Goal: Obtain resource: Obtain resource

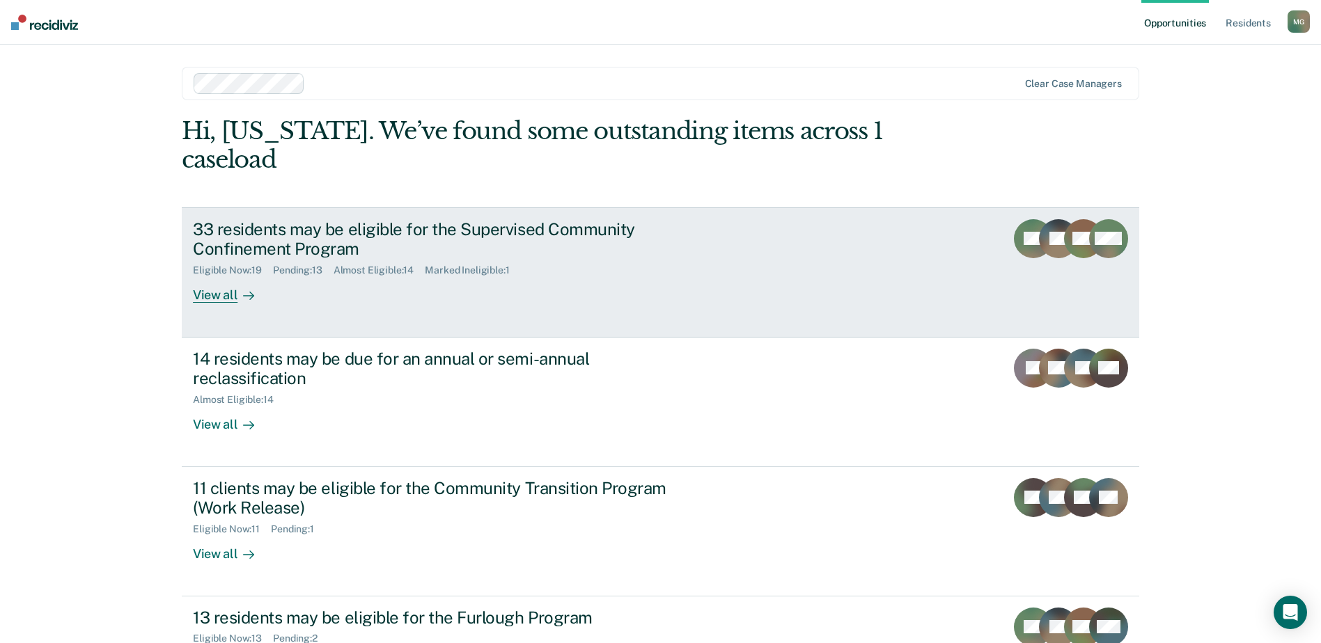
click at [214, 276] on div "View all" at bounding box center [232, 289] width 78 height 27
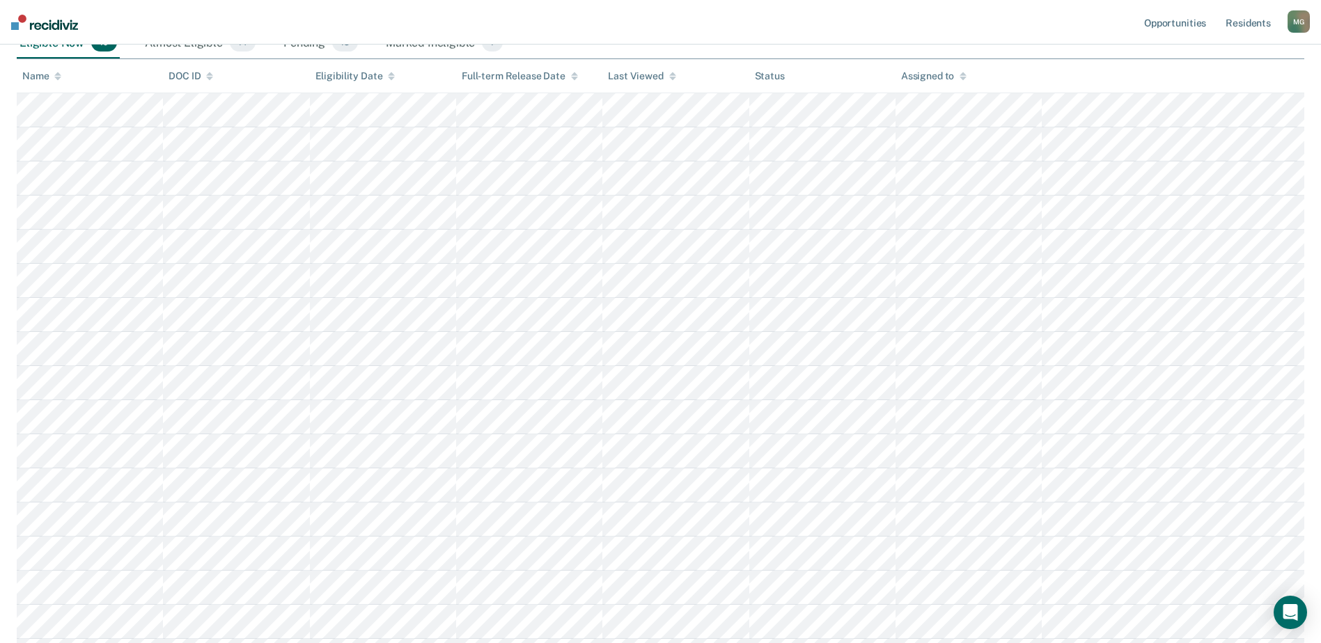
scroll to position [209, 0]
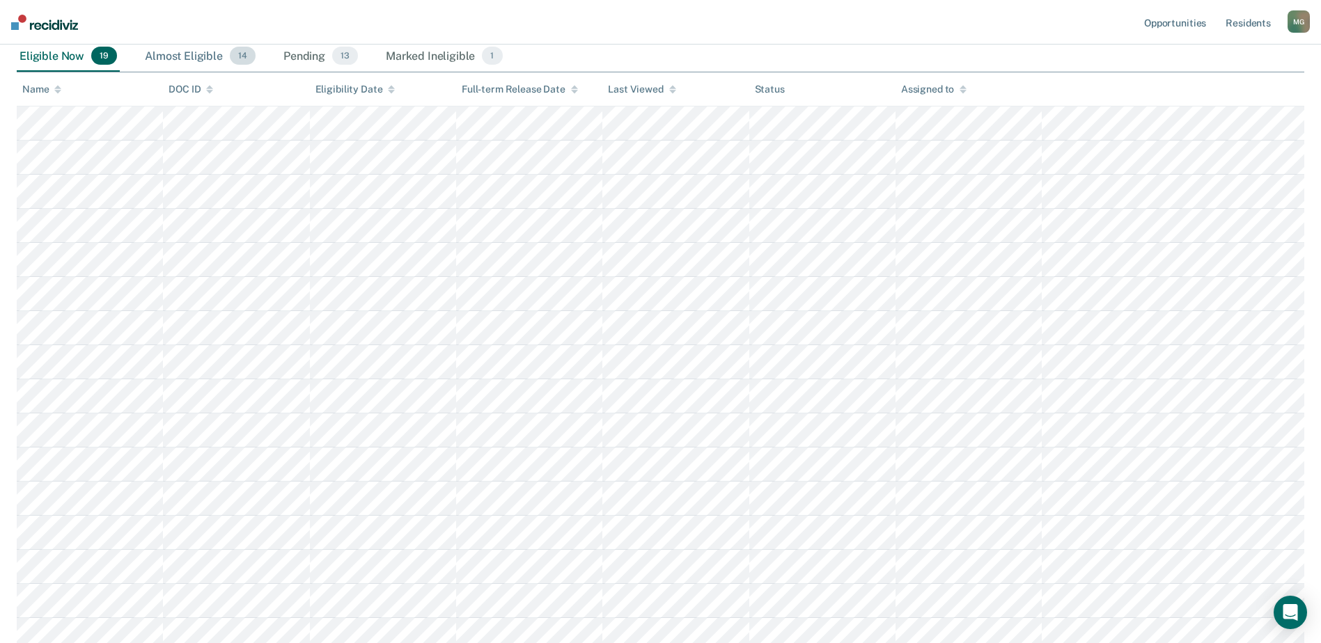
click at [198, 68] on div "Almost Eligible 14" at bounding box center [200, 56] width 116 height 31
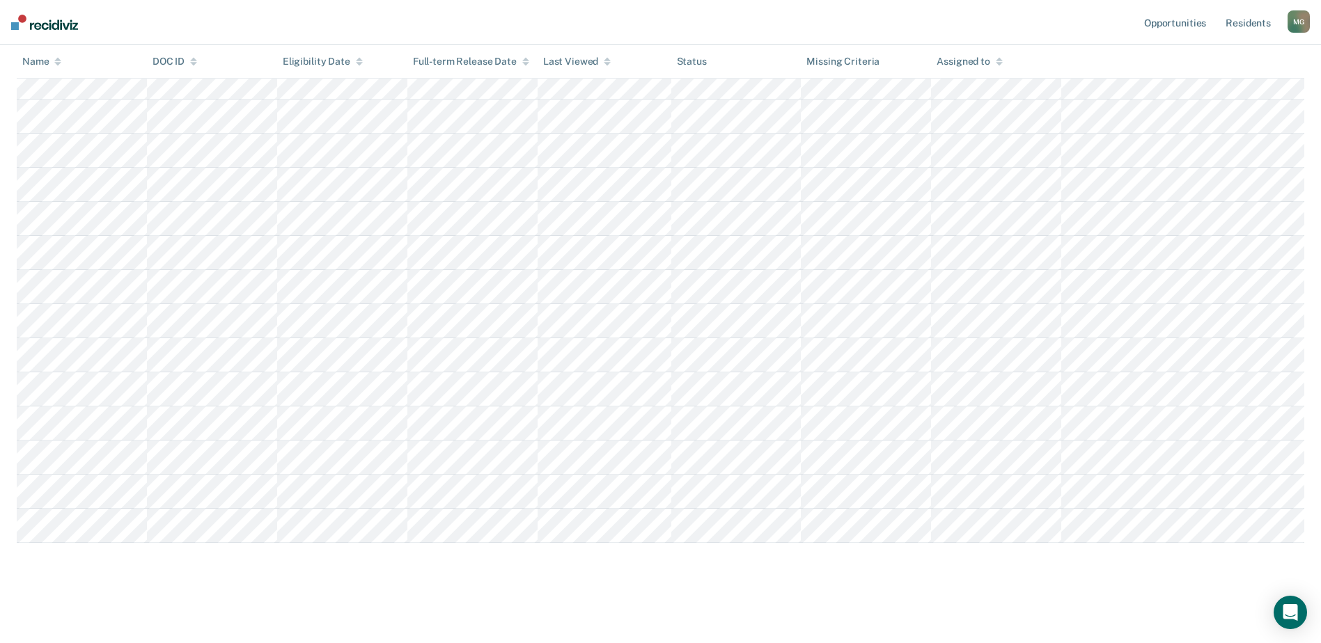
scroll to position [0, 0]
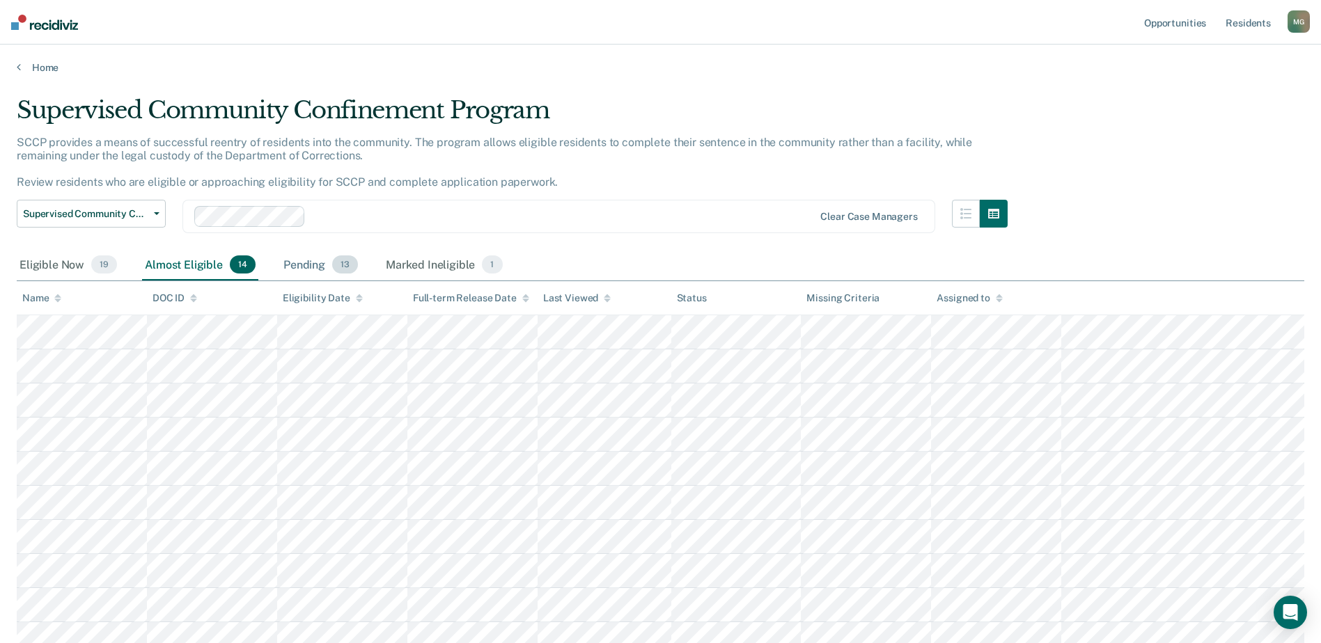
click at [299, 262] on div "Pending 13" at bounding box center [321, 265] width 80 height 31
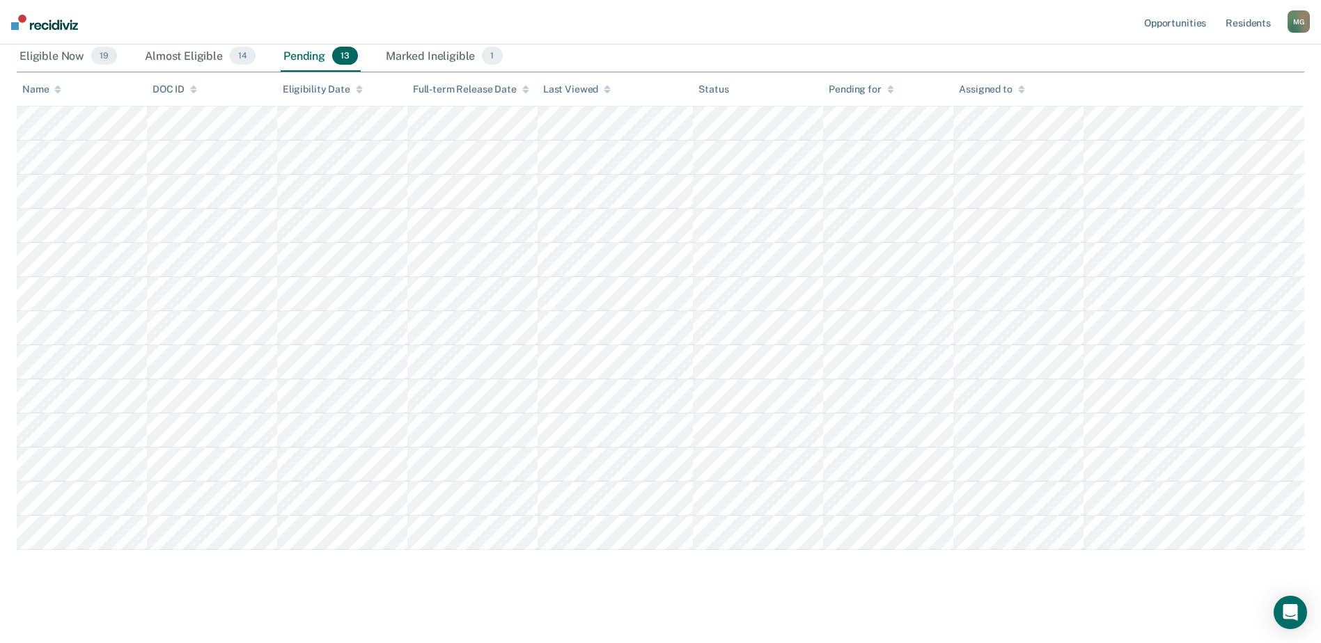
scroll to position [139, 0]
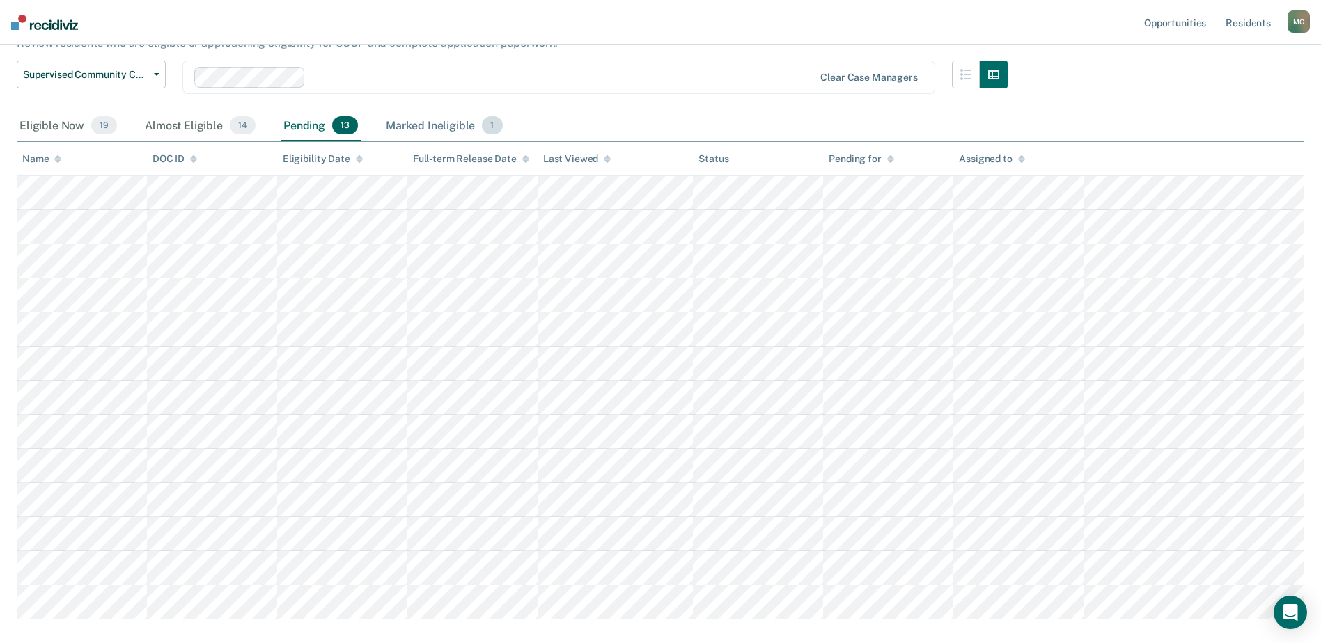
click at [415, 131] on div "Marked Ineligible 1" at bounding box center [444, 126] width 123 height 31
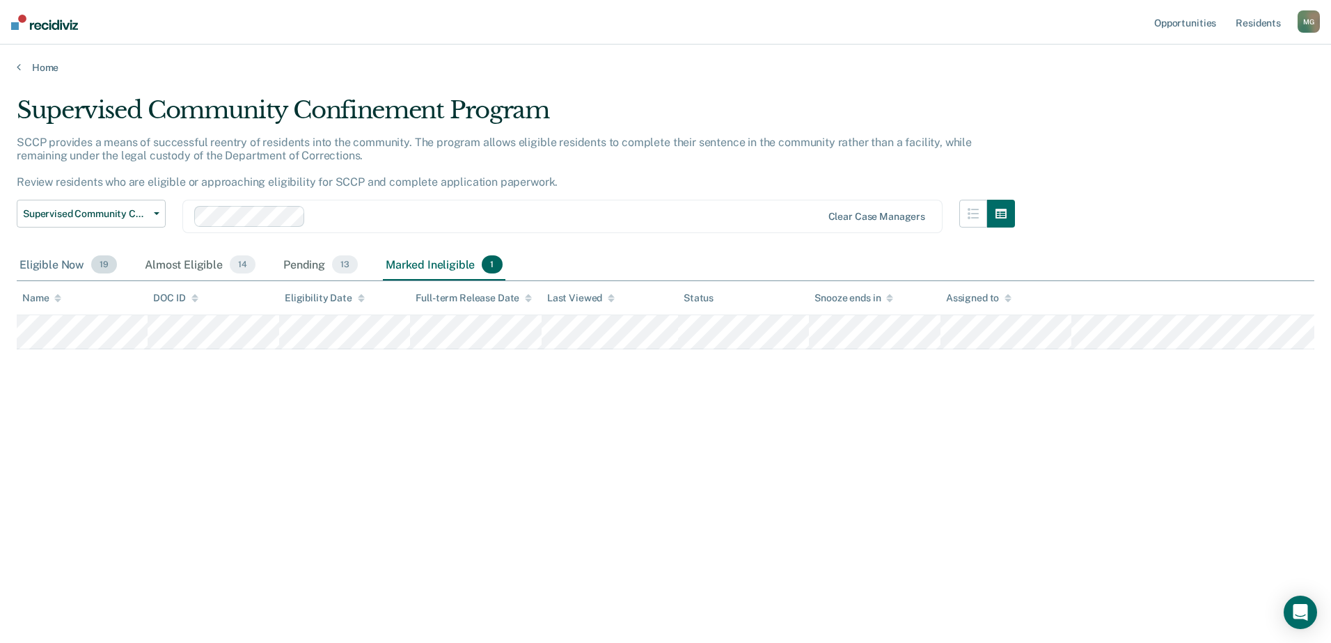
click at [46, 270] on div "Eligible Now 19" at bounding box center [68, 265] width 103 height 31
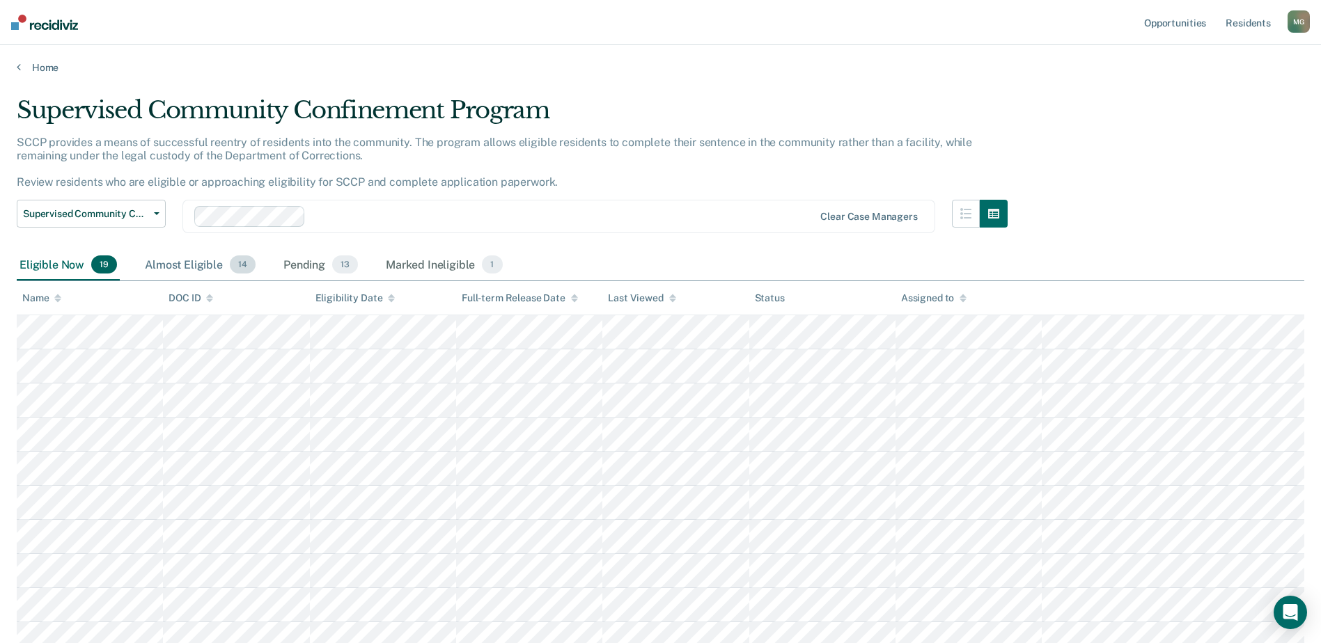
click at [180, 267] on div "Almost Eligible 14" at bounding box center [200, 265] width 116 height 31
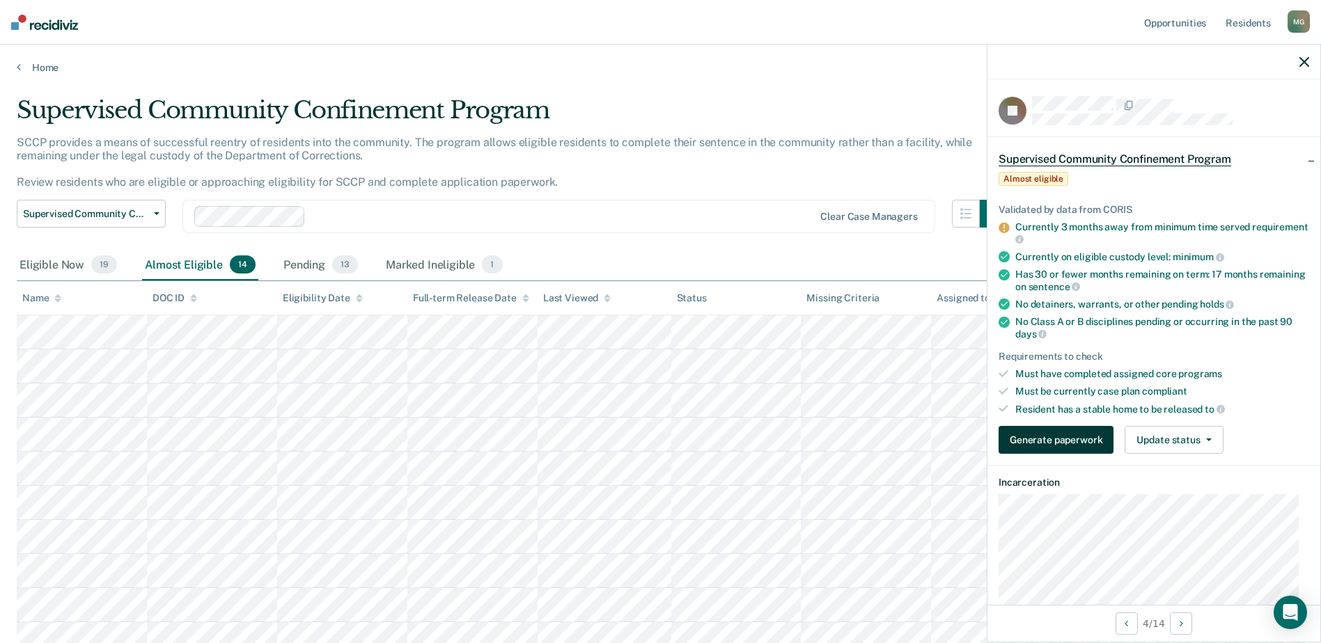
click at [1047, 443] on button "Generate paperwork" at bounding box center [1055, 440] width 115 height 28
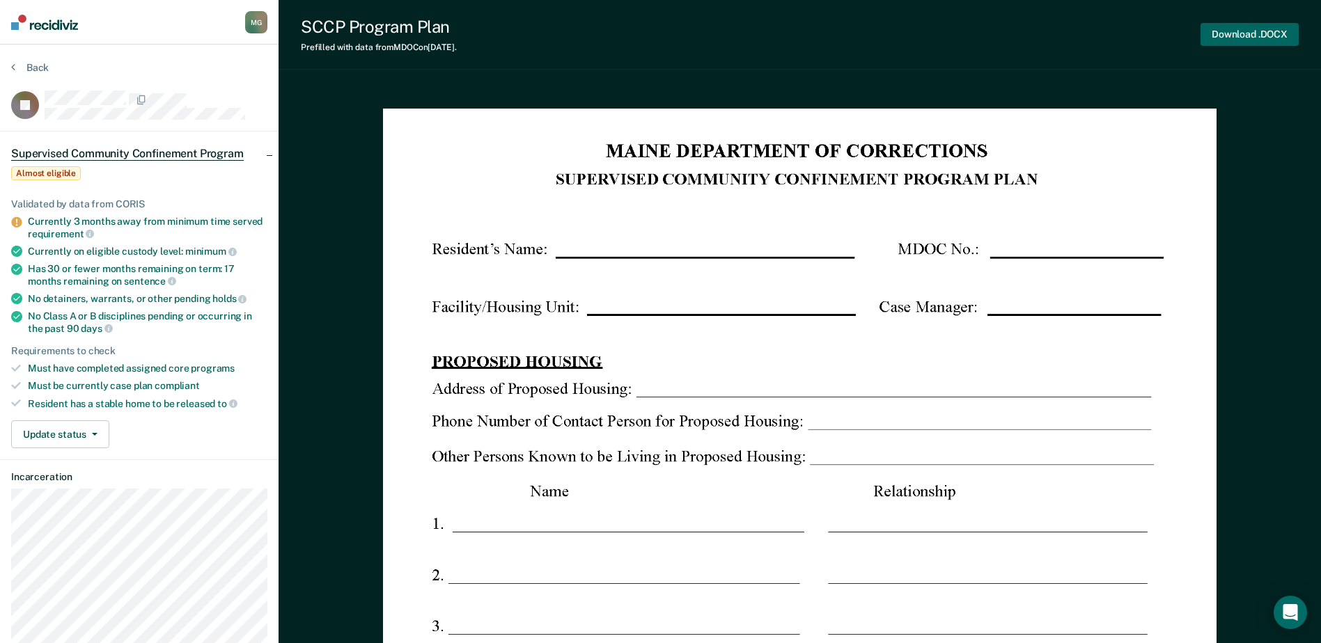
click at [1261, 36] on button "Download .DOCX" at bounding box center [1249, 34] width 98 height 23
